Goal: Task Accomplishment & Management: Complete application form

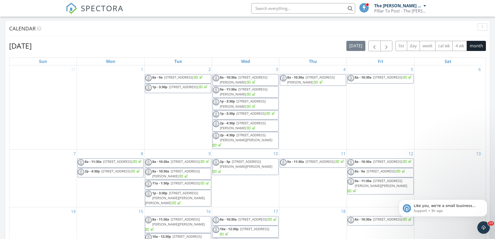
scroll to position [104, 0]
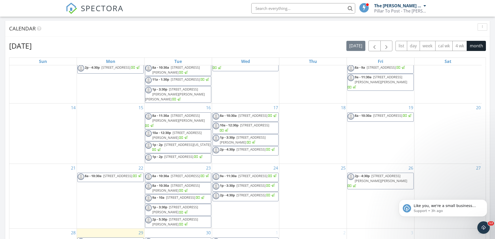
click at [393, 51] on div "today list day week cal wk 4 wk month" at bounding box center [417, 46] width 140 height 11
click at [390, 49] on button "button" at bounding box center [387, 46] width 12 height 11
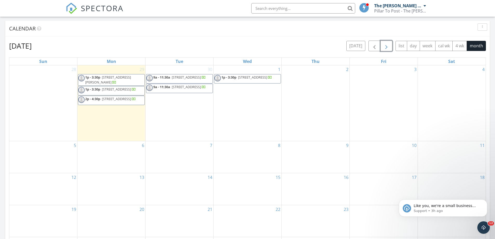
scroll to position [0, 0]
click at [262, 119] on div "1 1p - 3:30p 5052 Tholozan Ave, St. Louis 63109" at bounding box center [248, 103] width 68 height 76
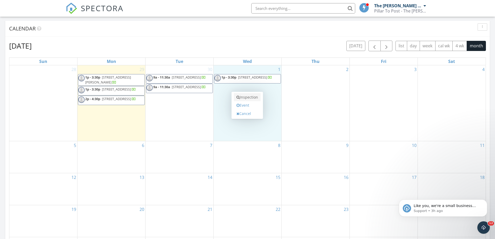
click at [255, 100] on link "Inspection" at bounding box center [247, 97] width 27 height 8
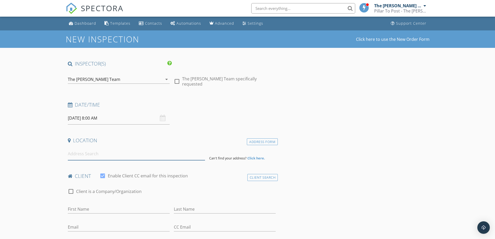
click at [145, 151] on input at bounding box center [136, 153] width 137 height 13
paste input "941 Westridge Drive, Pacific, Missouri 63069"
type input "941 Westridge Drive, Pacific, Missouri 63069, USA"
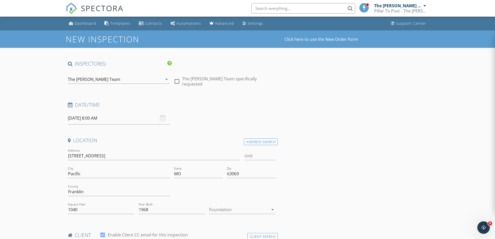
click at [126, 116] on input "10/01/2025 8:00 AM" at bounding box center [119, 118] width 102 height 13
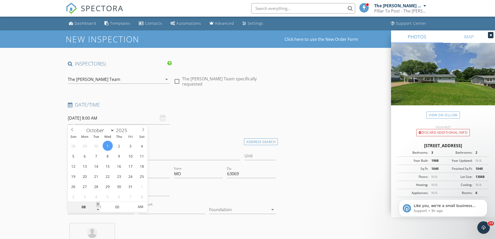
type input "09"
type input "10/01/2025 9:00 AM"
click at [99, 205] on span at bounding box center [98, 204] width 4 height 5
type input "10"
type input "10/01/2025 10:00 AM"
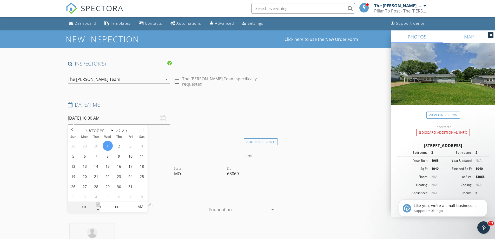
click at [99, 205] on span at bounding box center [98, 204] width 4 height 5
type input "11"
type input "10/01/2025 11:00 AM"
click at [99, 205] on span at bounding box center [98, 204] width 4 height 5
type input "12"
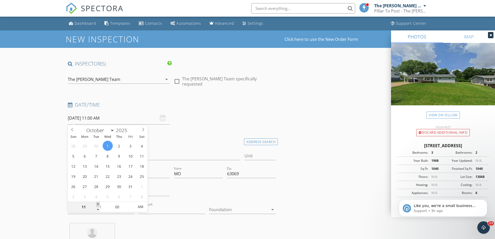
type input "10/01/2025 12:00 PM"
click at [99, 205] on span at bounding box center [98, 204] width 4 height 5
type input "01"
type input "10/01/2025 1:00 PM"
click at [99, 205] on span at bounding box center [98, 204] width 4 height 5
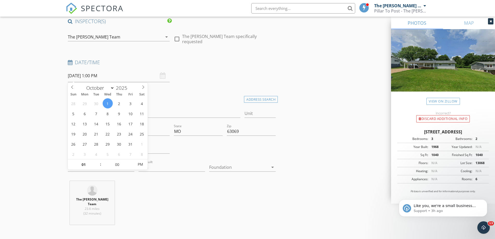
scroll to position [130, 0]
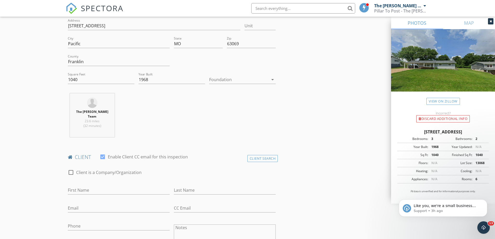
click at [256, 156] on div "Client Search" at bounding box center [263, 158] width 31 height 7
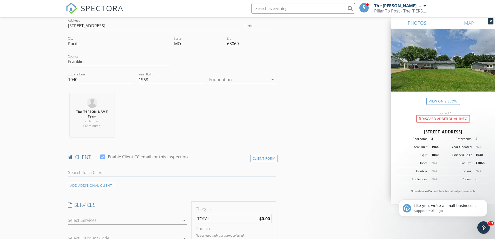
click at [130, 169] on input "text" at bounding box center [172, 172] width 208 height 9
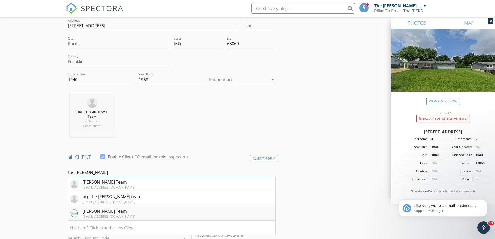
type input "the fred"
click at [94, 209] on div "Frederick Team" at bounding box center [109, 211] width 53 height 6
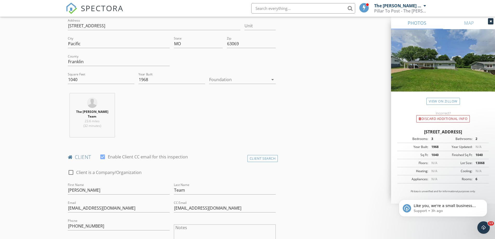
scroll to position [312, 0]
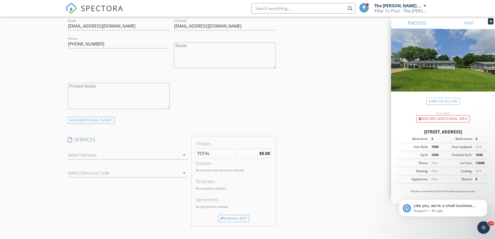
click at [119, 151] on div at bounding box center [124, 155] width 112 height 8
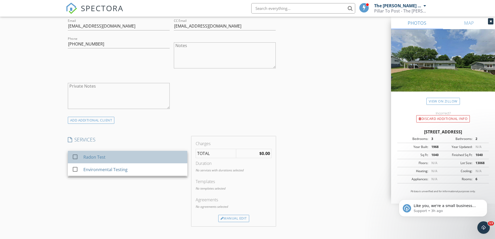
click at [119, 152] on div "Radon Test" at bounding box center [133, 157] width 100 height 10
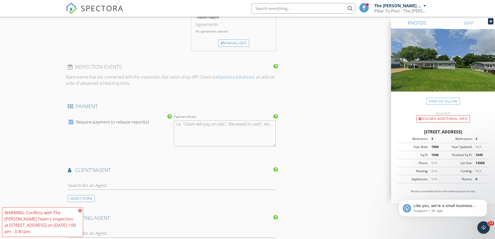
click at [115, 119] on label "Require payment to release report(s)" at bounding box center [112, 121] width 73 height 5
checkbox input "false"
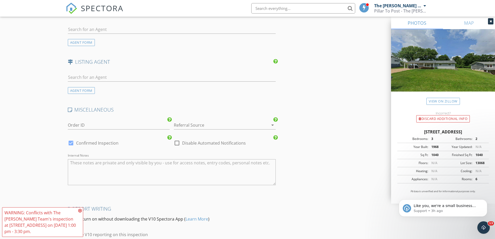
click at [221, 140] on label "Disable Automated Notifications" at bounding box center [214, 142] width 64 height 5
checkbox input "true"
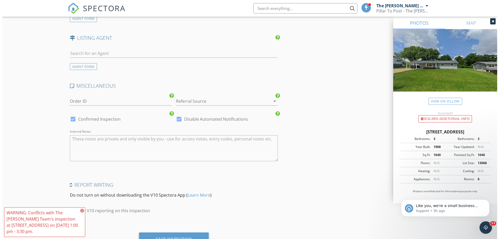
scroll to position [693, 0]
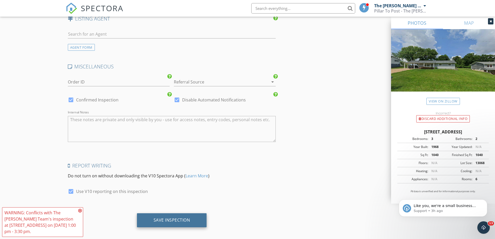
click at [192, 214] on div "Save Inspection" at bounding box center [172, 220] width 70 height 14
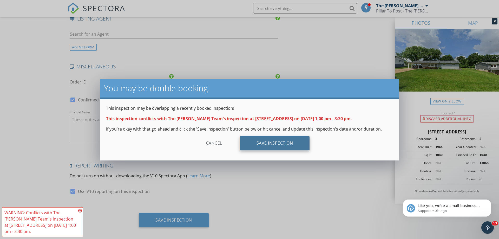
drag, startPoint x: 260, startPoint y: 144, endPoint x: 266, endPoint y: 146, distance: 5.8
click at [261, 144] on div "Save Inspection" at bounding box center [275, 143] width 70 height 14
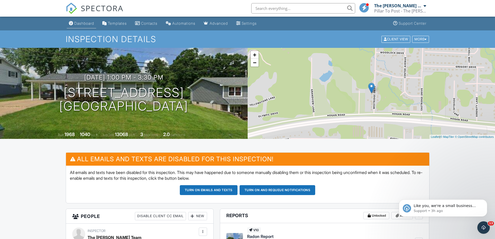
click at [79, 21] on div "Dashboard" at bounding box center [84, 23] width 20 height 4
